Goal: Task Accomplishment & Management: Manage account settings

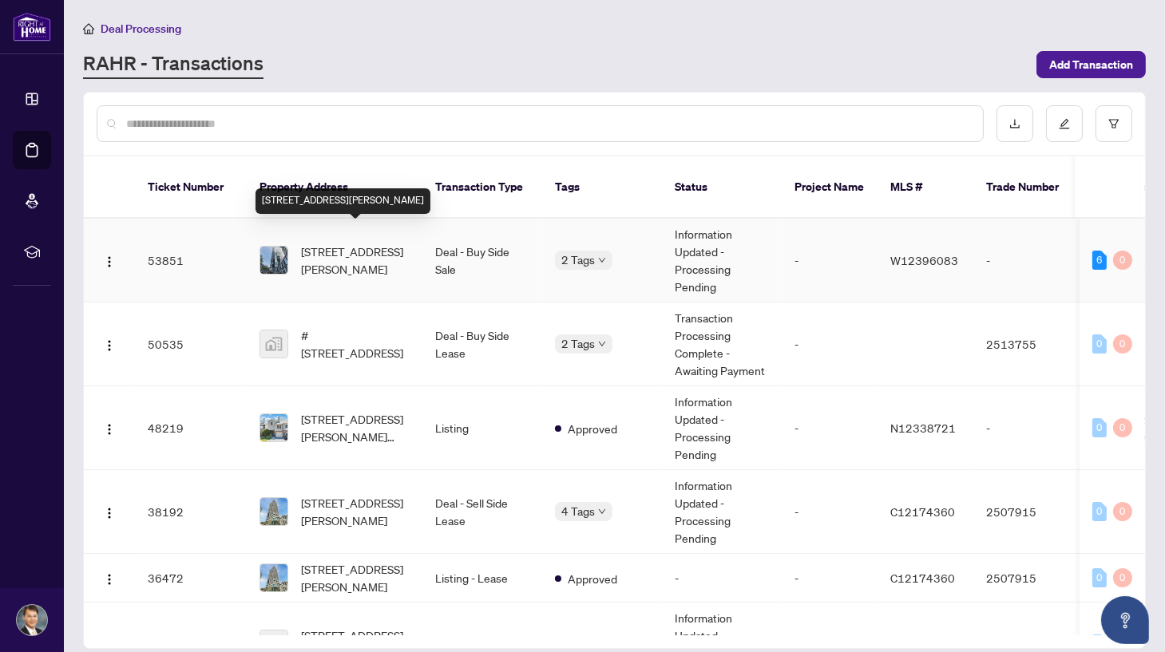
click at [373, 243] on span "[STREET_ADDRESS][PERSON_NAME]" at bounding box center [355, 260] width 109 height 35
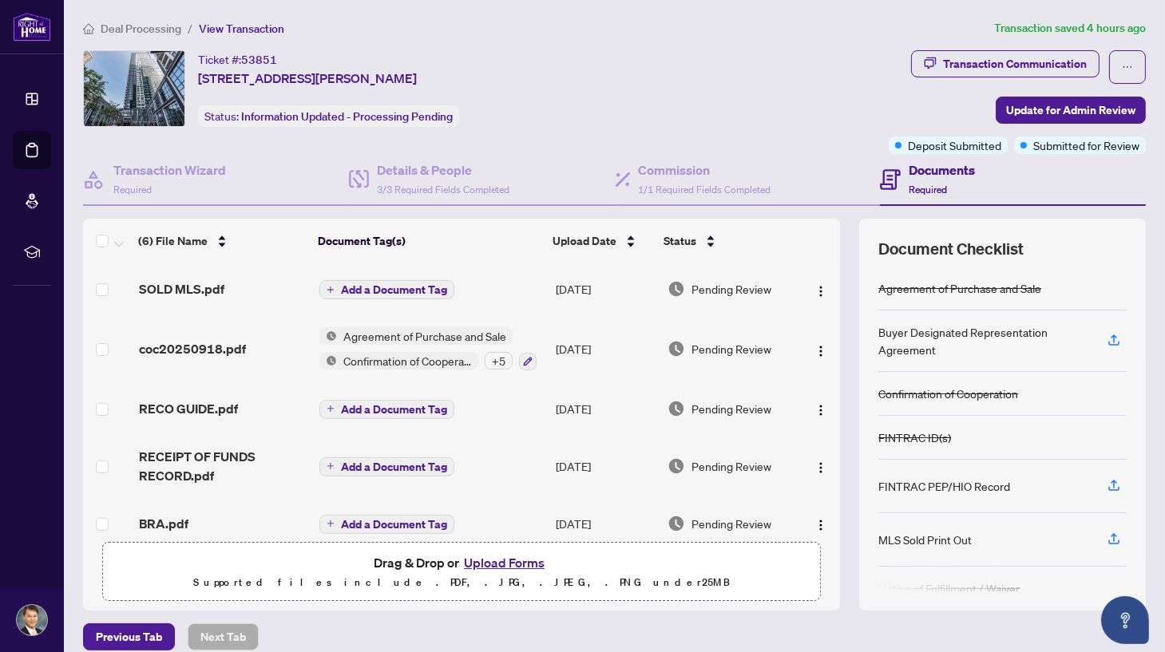
click at [497, 357] on div "+ 5" at bounding box center [499, 361] width 28 height 18
click at [182, 343] on span "coc20250918.pdf" at bounding box center [192, 348] width 107 height 19
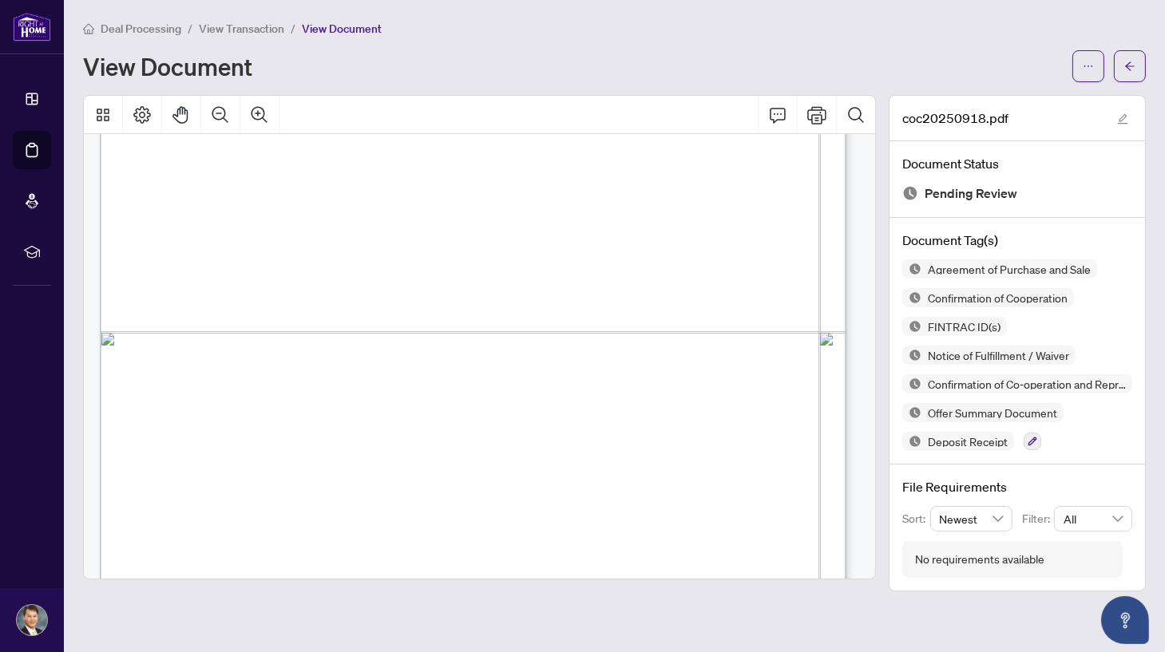
scroll to position [22526, 0]
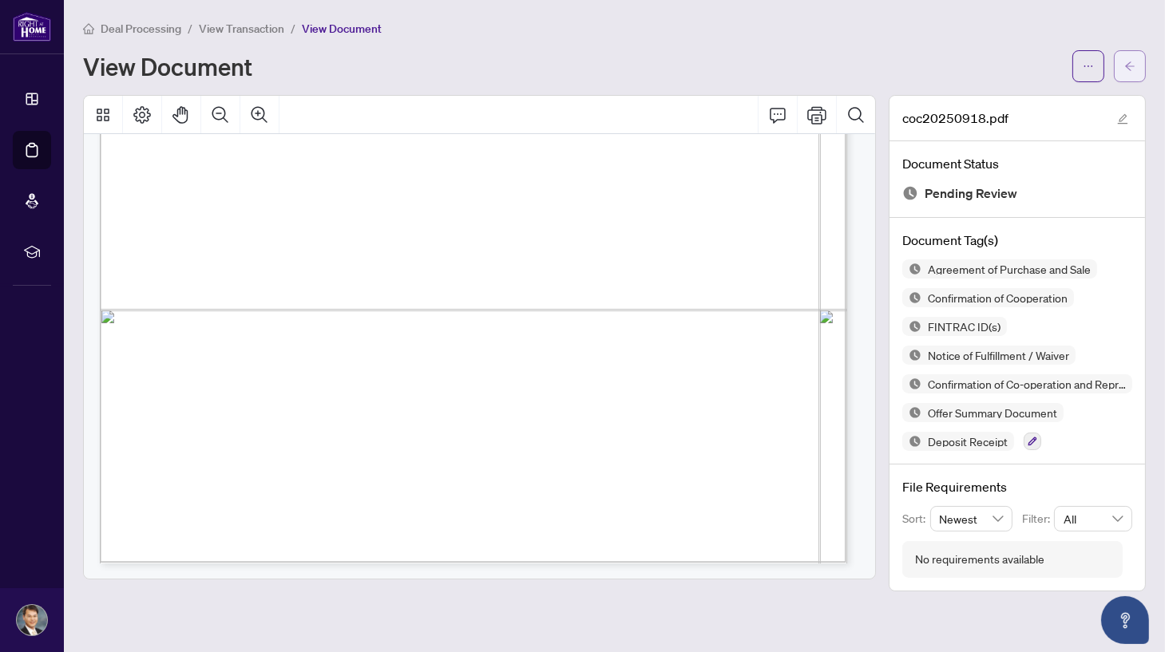
click at [1135, 61] on button "button" at bounding box center [1130, 66] width 32 height 32
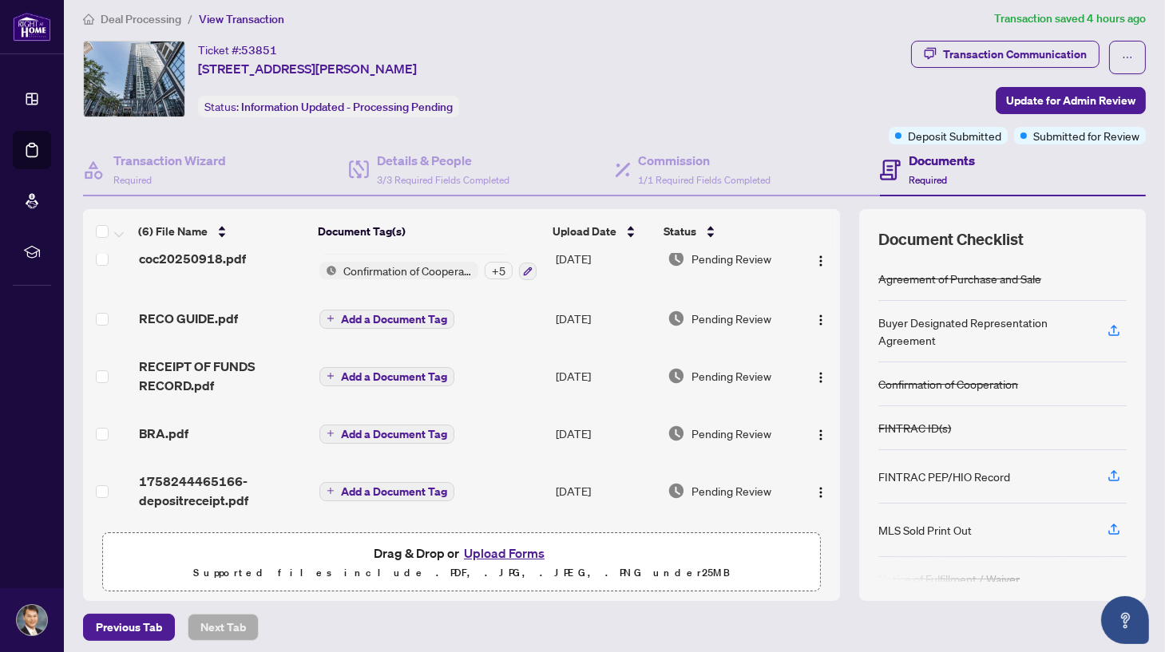
scroll to position [14, 0]
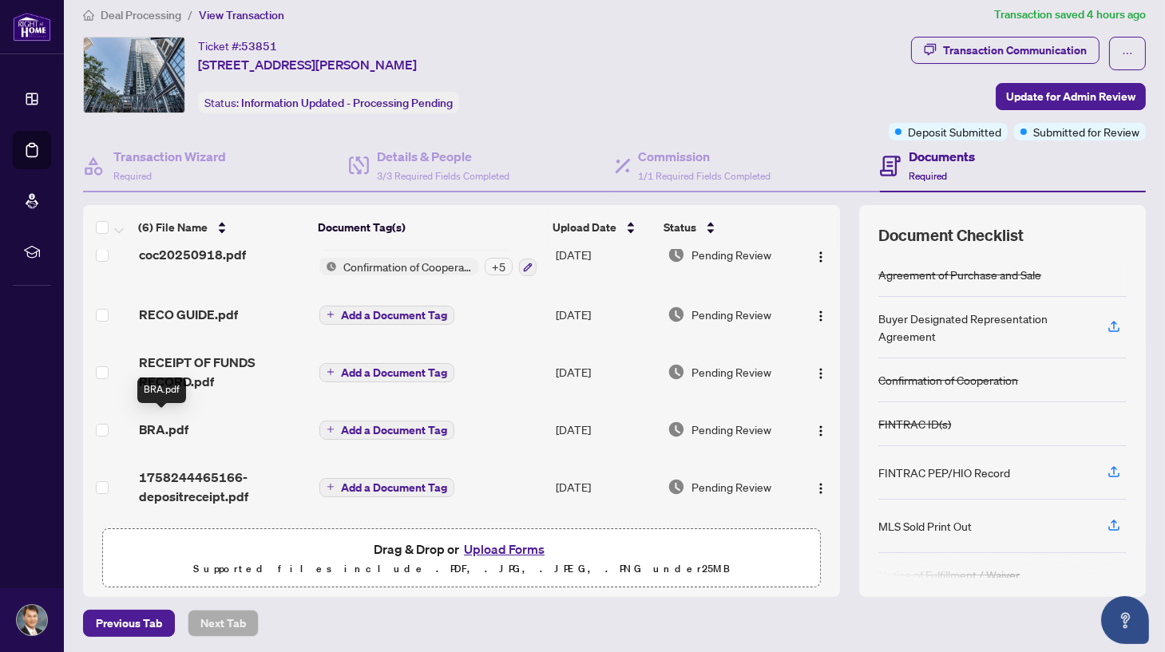
click at [166, 420] on span "BRA.pdf" at bounding box center [164, 429] width 50 height 19
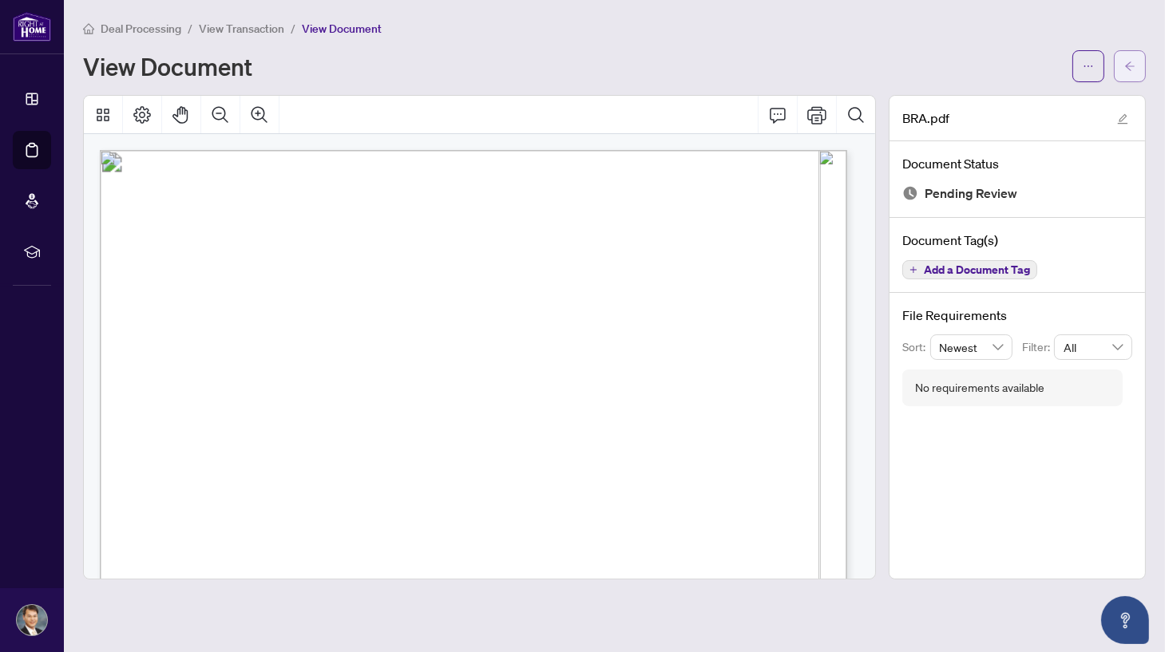
click at [1137, 62] on button "button" at bounding box center [1130, 66] width 32 height 32
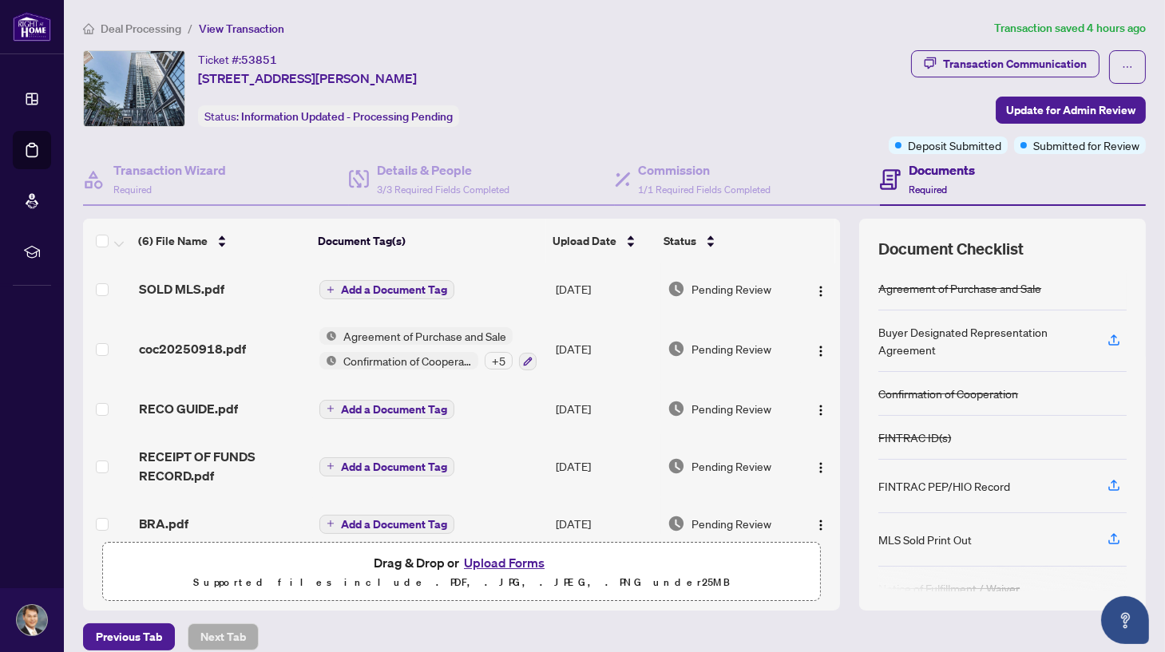
scroll to position [84, 0]
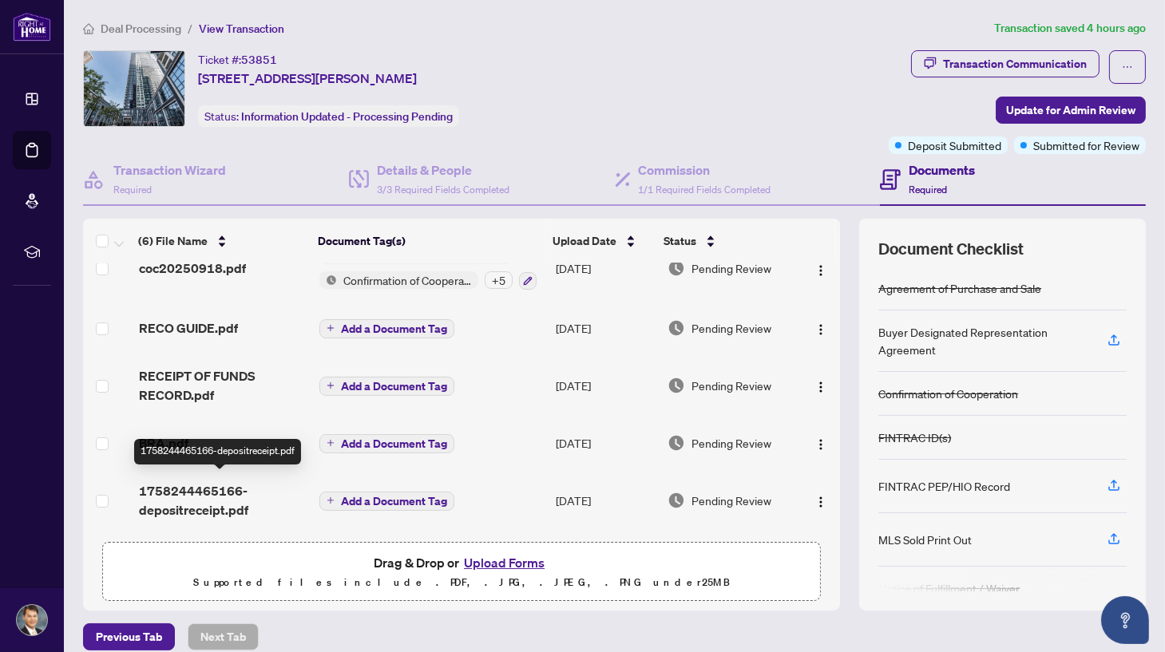
click at [178, 486] on span "1758244465166-depositreceipt.pdf" at bounding box center [223, 500] width 168 height 38
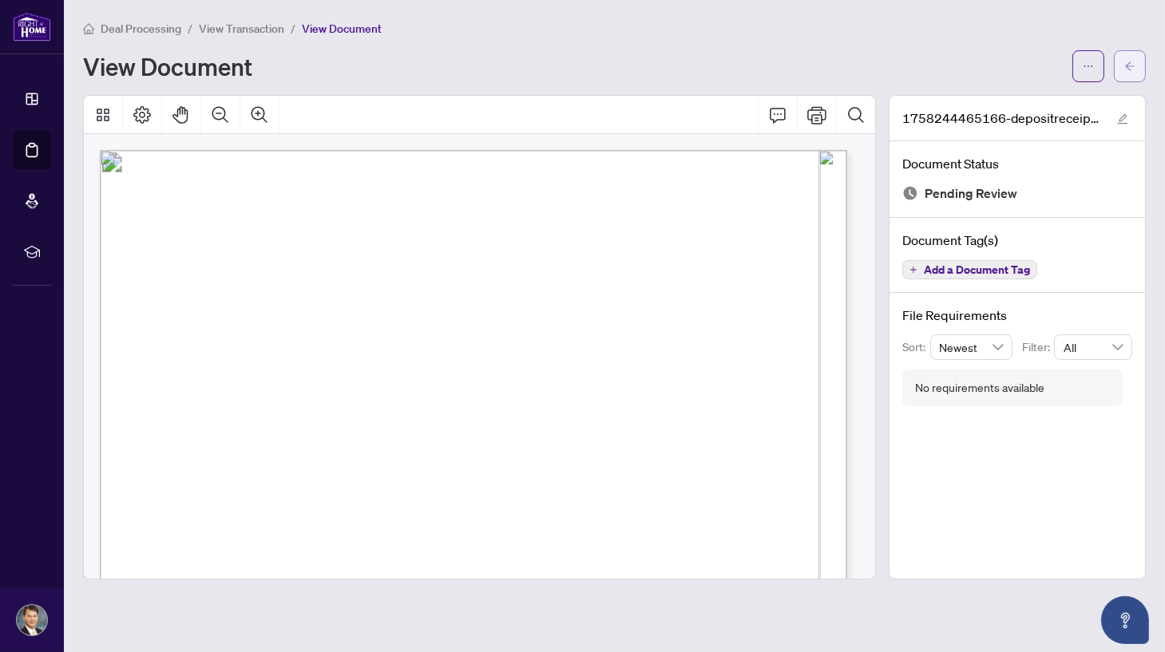
click at [1124, 61] on icon "arrow-left" at bounding box center [1129, 66] width 11 height 11
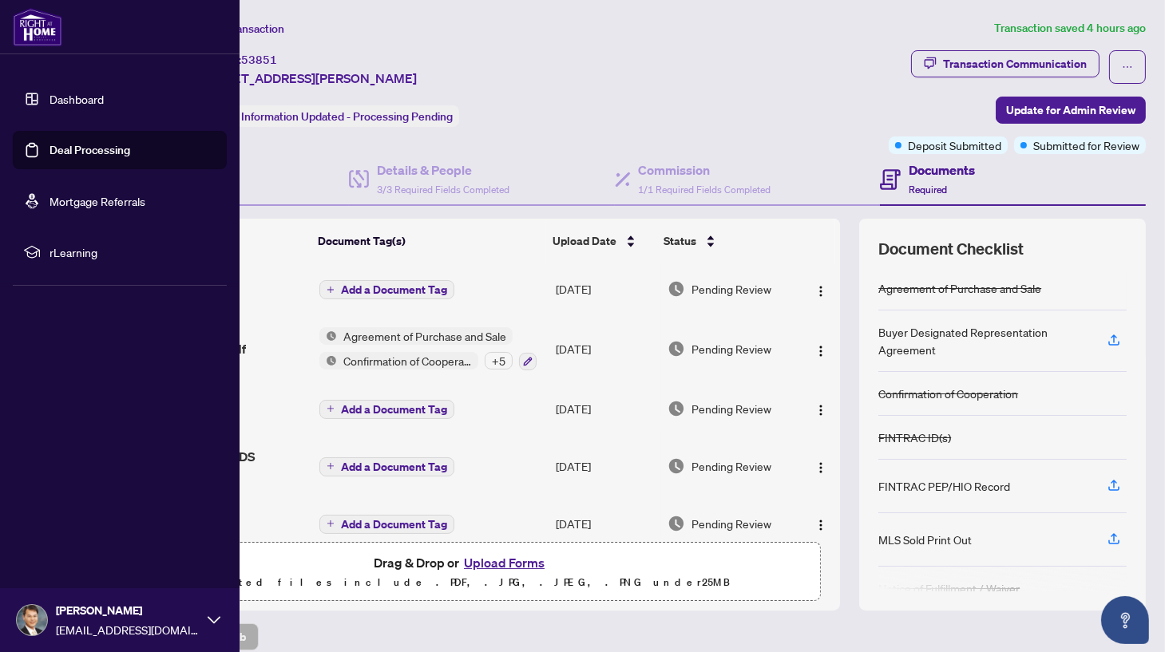
click at [34, 616] on img at bounding box center [32, 620] width 30 height 30
click at [149, 624] on span "[EMAIL_ADDRESS][DOMAIN_NAME]" at bounding box center [128, 630] width 144 height 18
click at [151, 627] on span "[EMAIL_ADDRESS][DOMAIN_NAME]" at bounding box center [128, 630] width 144 height 18
click at [74, 525] on span "Logout" at bounding box center [64, 526] width 36 height 26
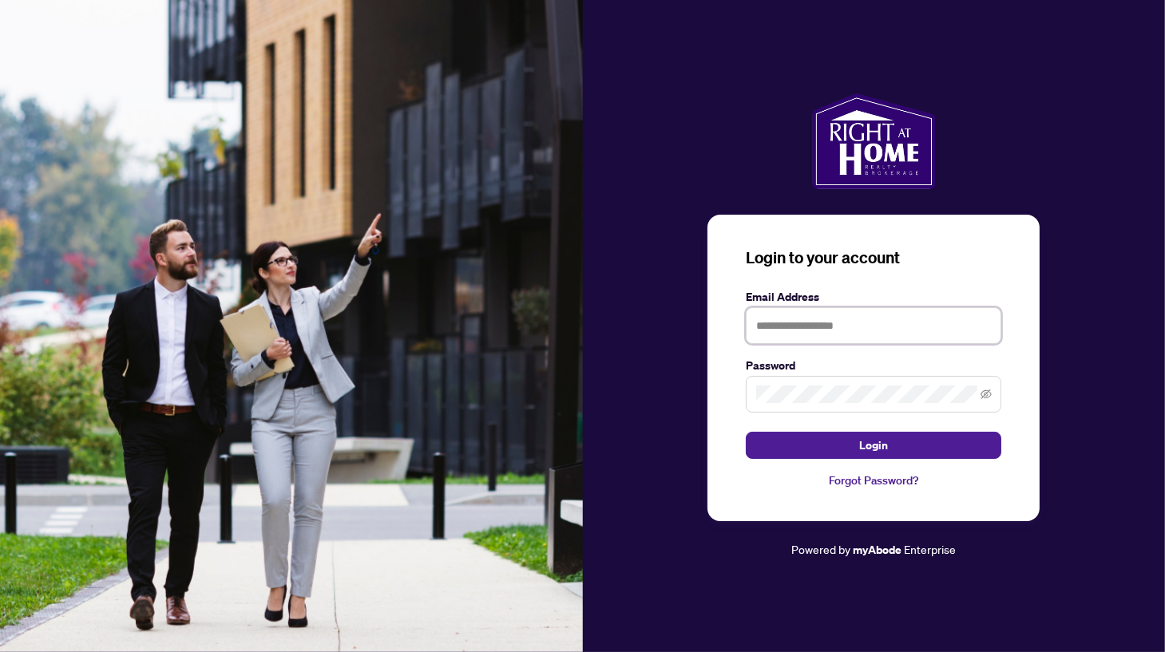
type input "**********"
